Goal: Task Accomplishment & Management: Use online tool/utility

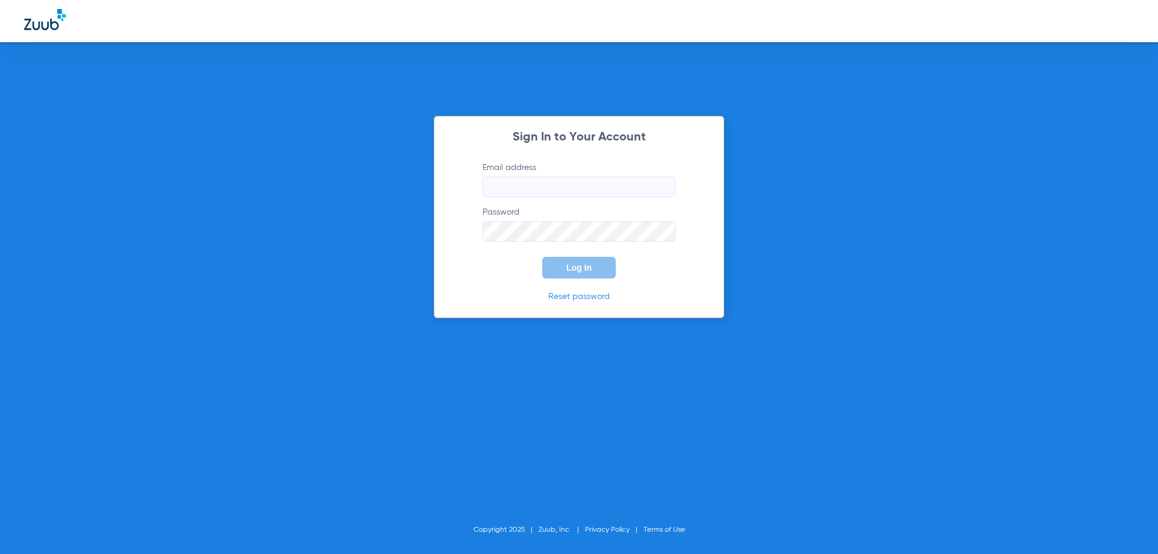
type input "[EMAIL_ADDRESS][DOMAIN_NAME]"
click at [516, 267] on form "Email address [EMAIL_ADDRESS][DOMAIN_NAME] Password Log In" at bounding box center [578, 220] width 229 height 117
click at [543, 270] on button "Log In" at bounding box center [579, 268] width 74 height 22
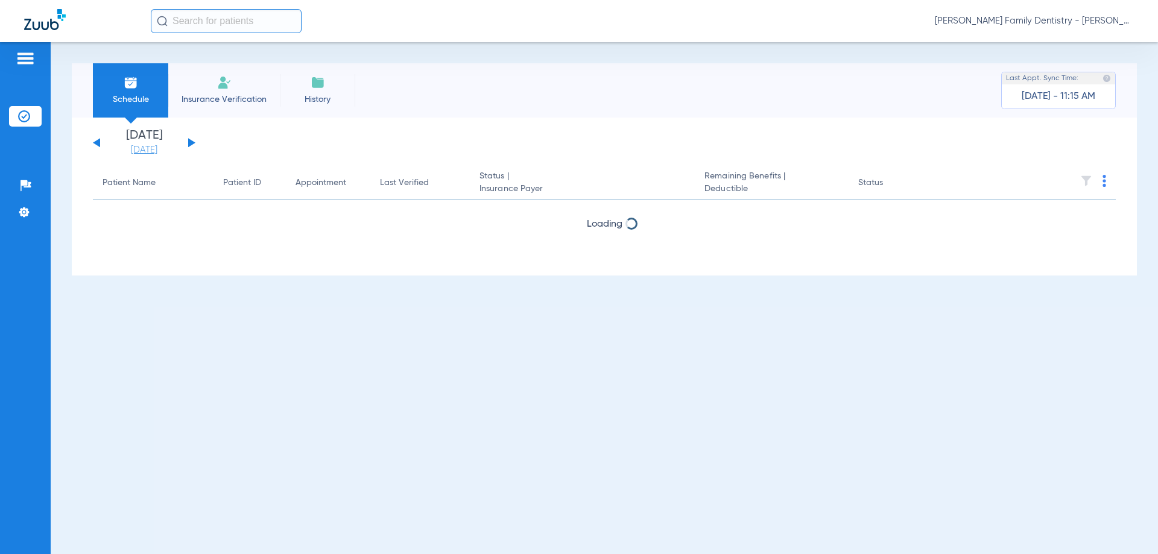
click at [150, 151] on link "[DATE]" at bounding box center [144, 150] width 72 height 12
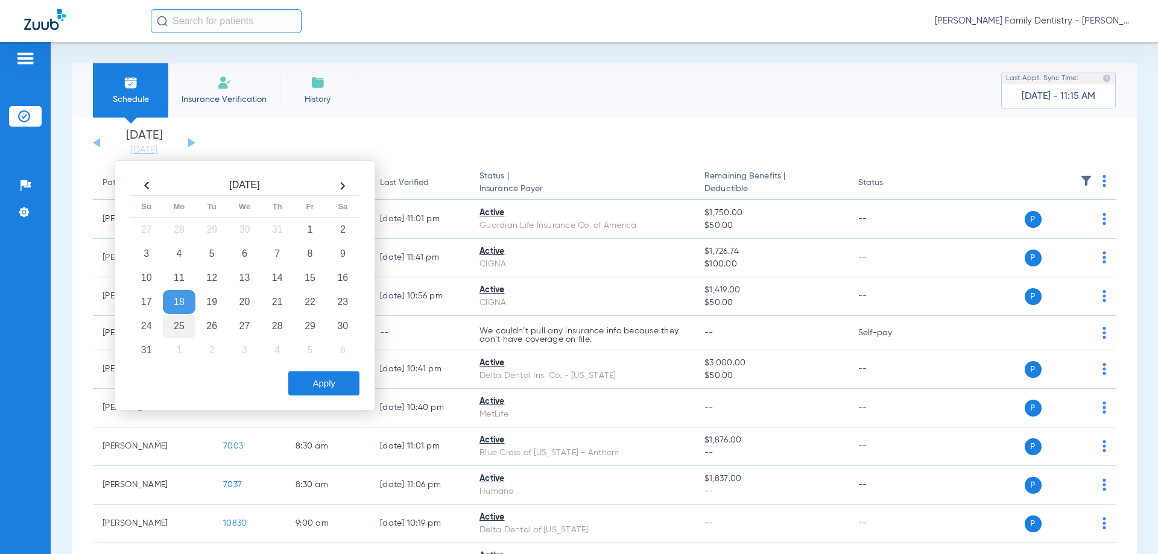
click at [181, 328] on td "25" at bounding box center [179, 326] width 33 height 24
click at [325, 380] on button "Apply" at bounding box center [323, 383] width 71 height 24
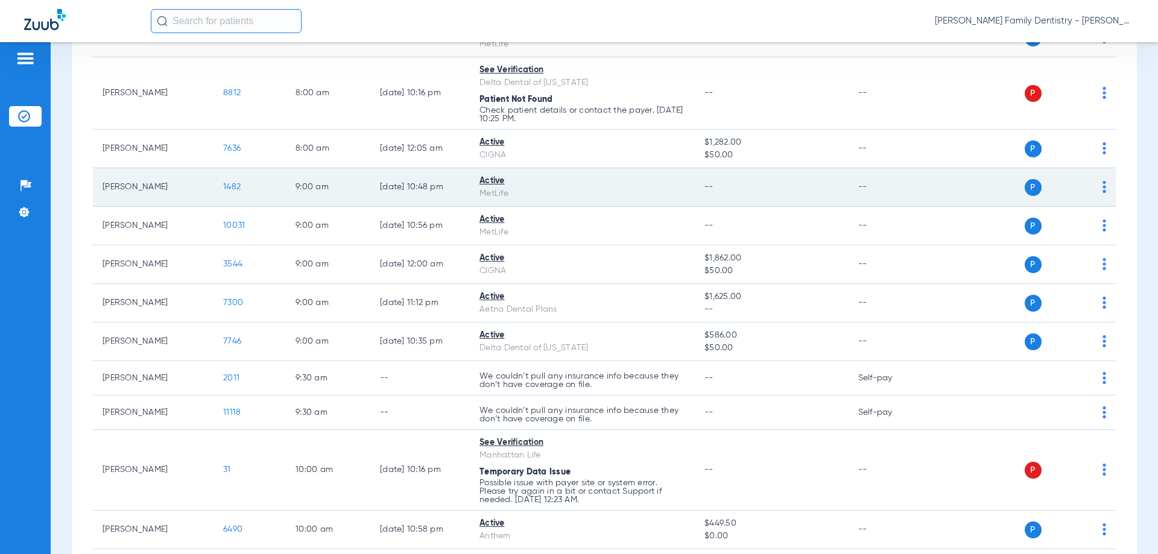
scroll to position [241, 0]
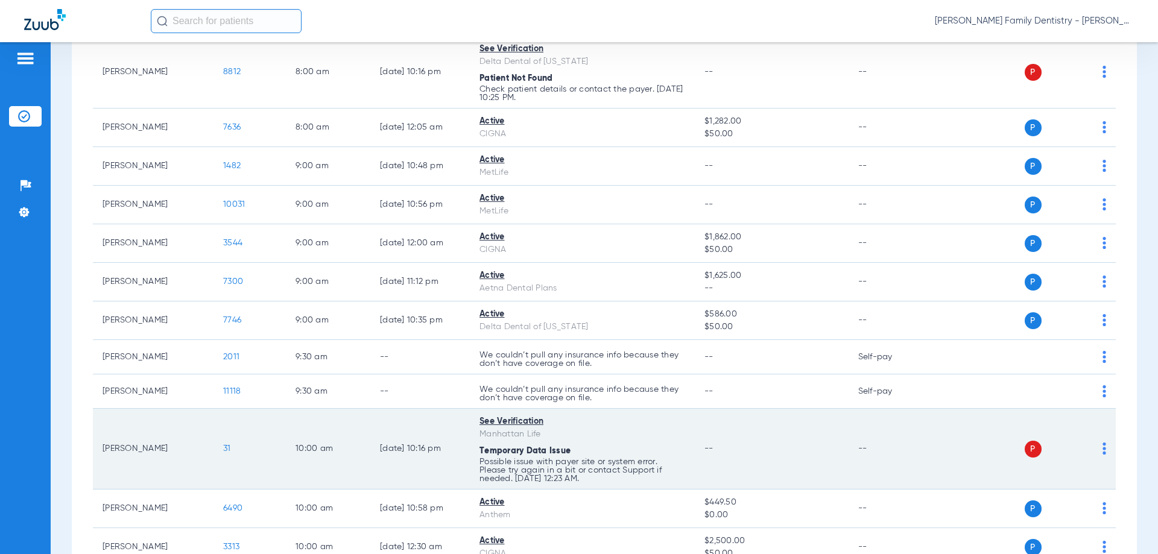
click at [1093, 450] on div "P S" at bounding box center [1018, 449] width 177 height 17
click at [1102, 450] on img at bounding box center [1104, 449] width 4 height 12
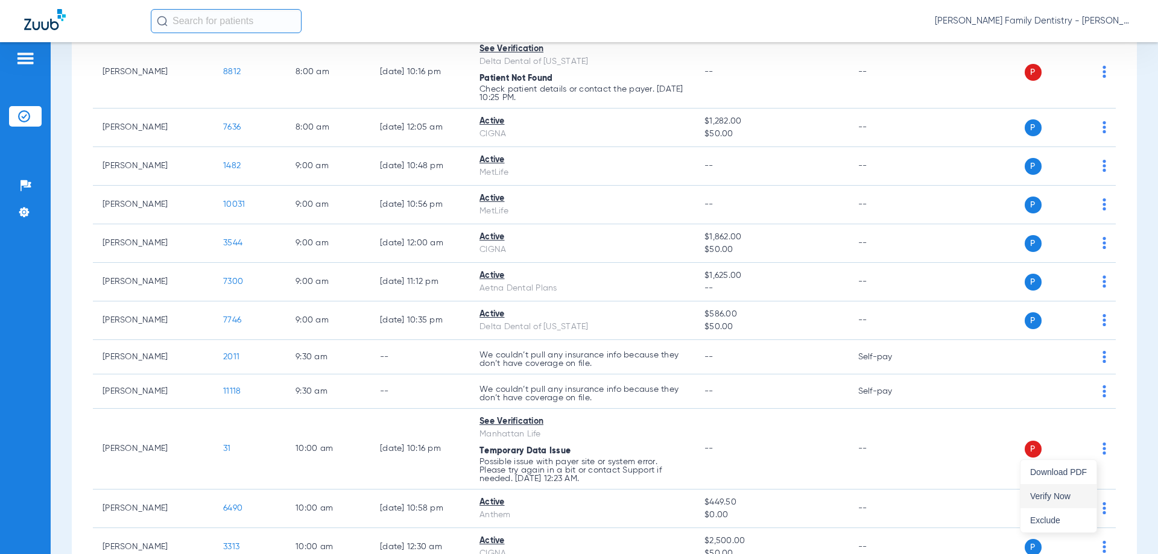
click at [1066, 494] on span "Verify Now" at bounding box center [1058, 496] width 57 height 8
